Goal: Navigation & Orientation: Find specific page/section

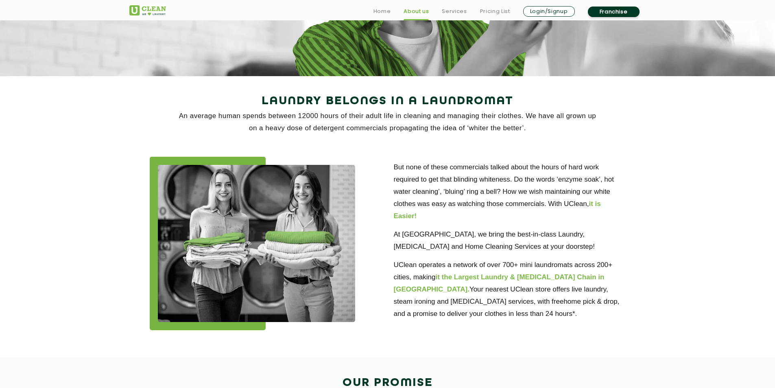
scroll to position [41, 0]
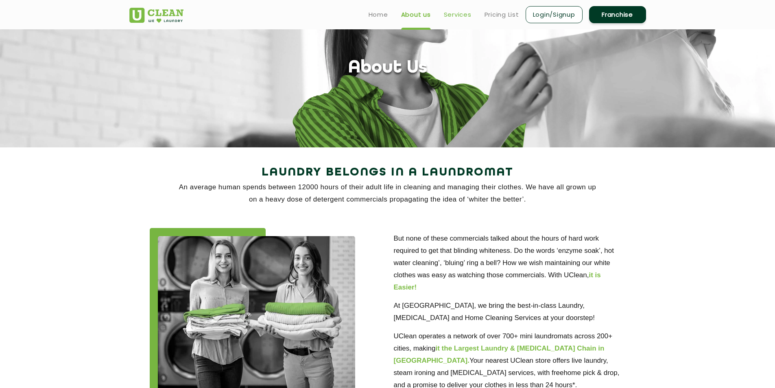
click at [449, 14] on link "Services" at bounding box center [458, 15] width 28 height 10
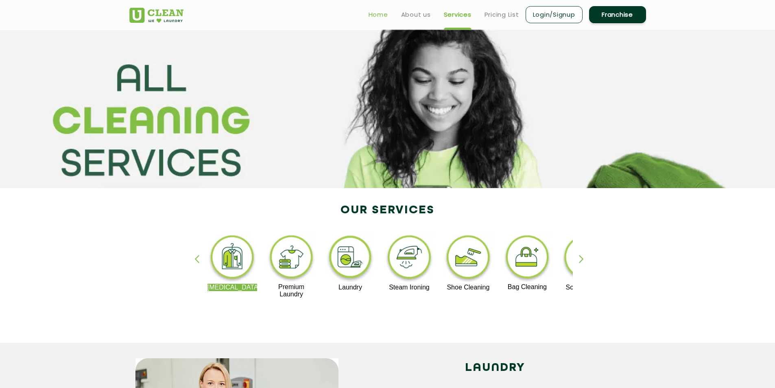
click at [375, 17] on link "Home" at bounding box center [379, 15] width 20 height 10
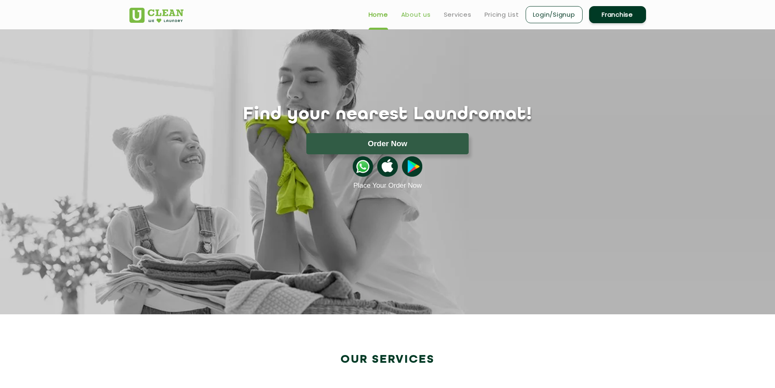
click at [409, 18] on link "About us" at bounding box center [416, 15] width 30 height 10
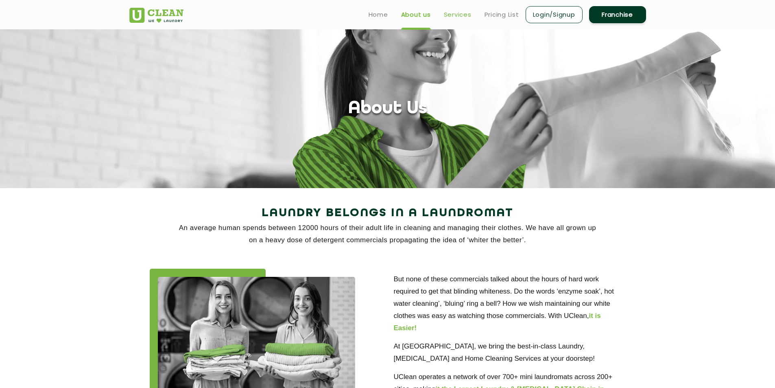
click at [452, 13] on link "Services" at bounding box center [458, 15] width 28 height 10
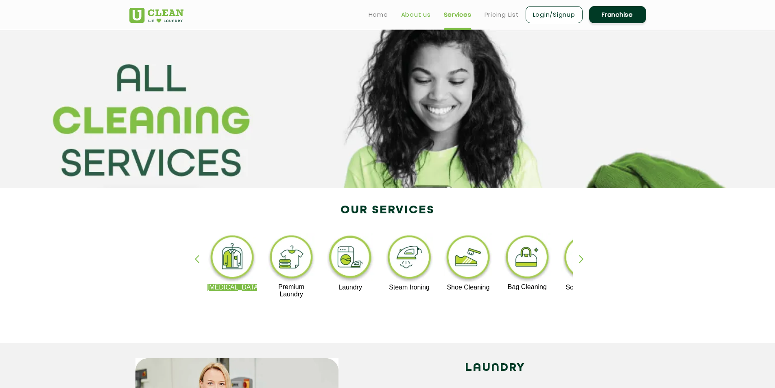
click at [404, 15] on link "About us" at bounding box center [416, 15] width 30 height 10
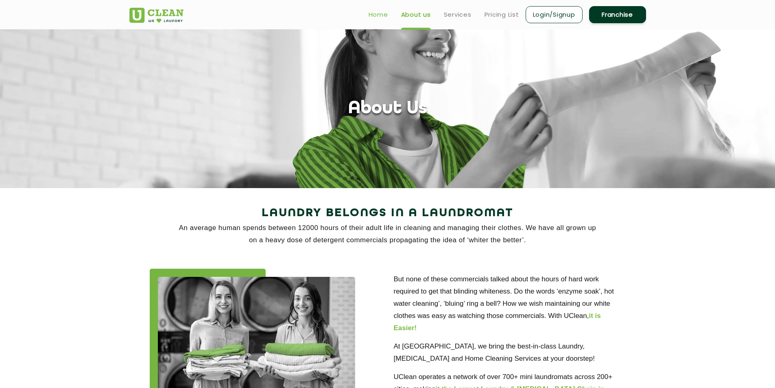
click at [382, 16] on link "Home" at bounding box center [379, 15] width 20 height 10
